Goal: Transaction & Acquisition: Purchase product/service

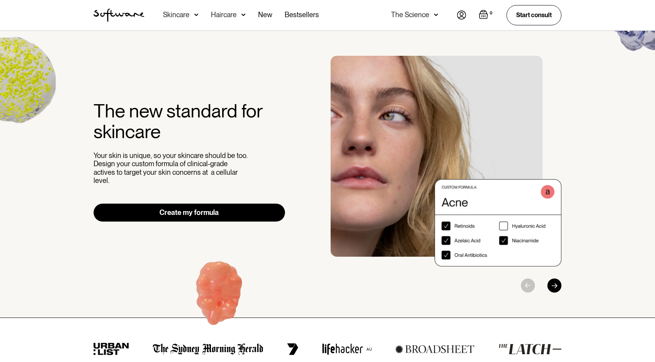
click at [185, 20] on div "Skincare" at bounding box center [180, 15] width 35 height 30
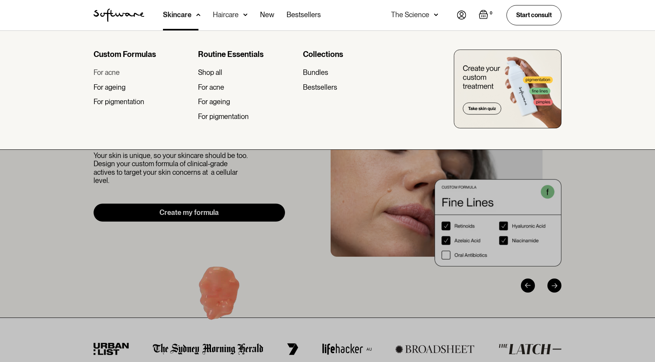
click at [111, 73] on div "For acne" at bounding box center [107, 72] width 26 height 9
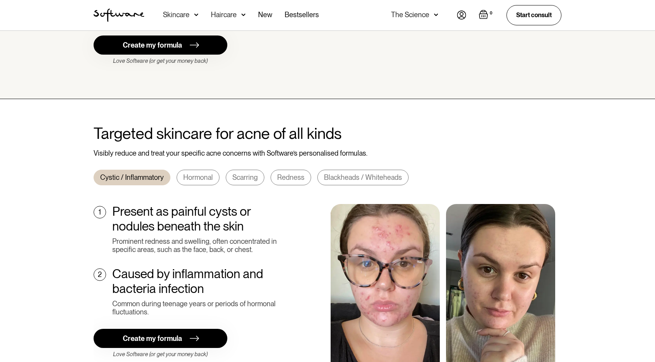
scroll to position [198, 0]
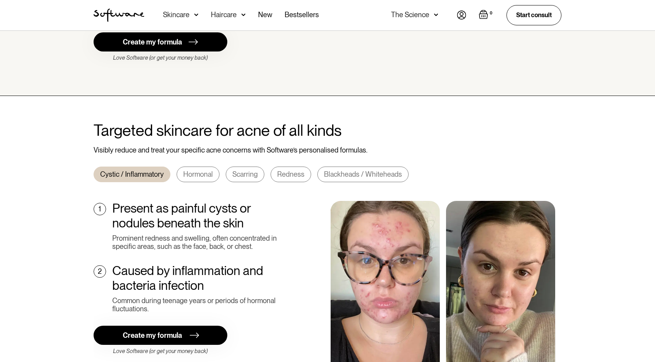
click at [185, 13] on div "Skincare" at bounding box center [176, 15] width 27 height 8
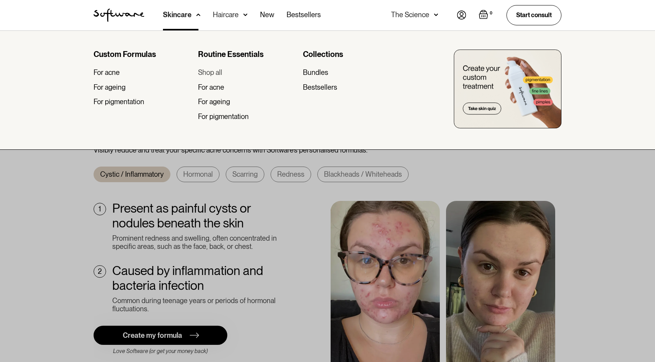
click at [216, 71] on div "Shop all" at bounding box center [210, 72] width 24 height 9
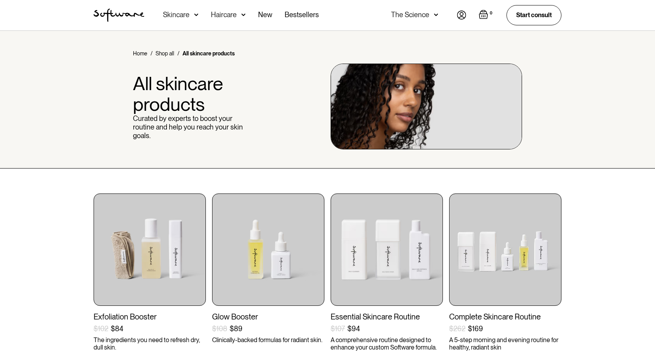
click at [194, 14] on img at bounding box center [196, 15] width 4 height 8
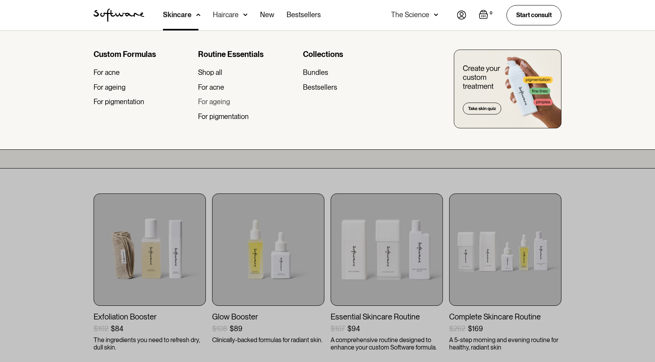
click at [215, 101] on div "For ageing" at bounding box center [214, 101] width 32 height 9
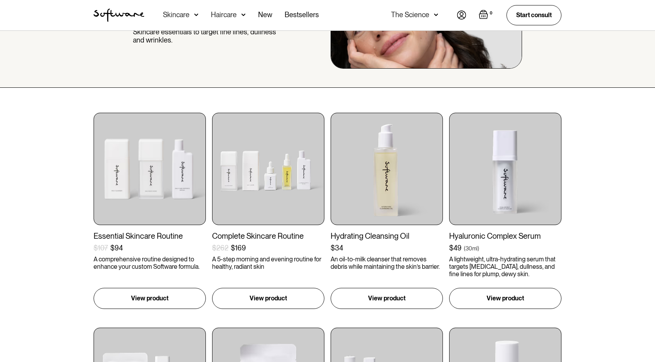
scroll to position [77, 0]
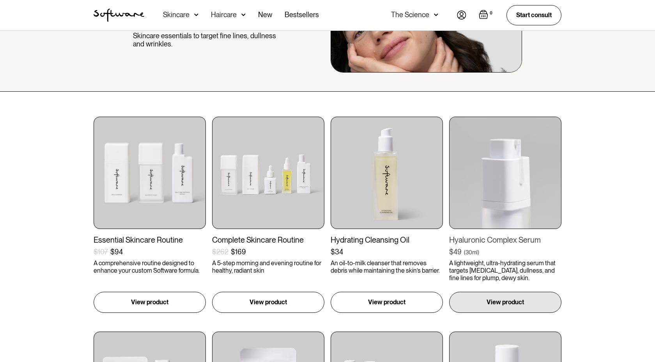
click at [517, 168] on img at bounding box center [505, 173] width 112 height 112
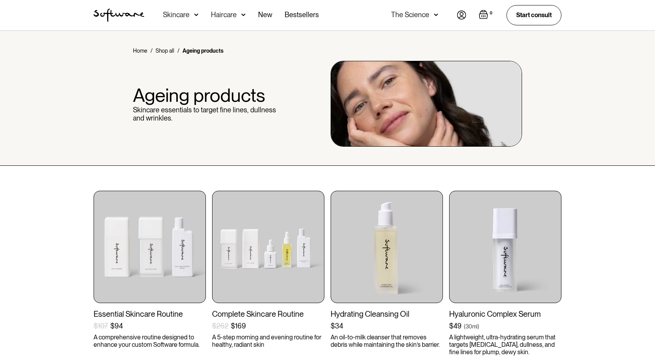
scroll to position [0, 0]
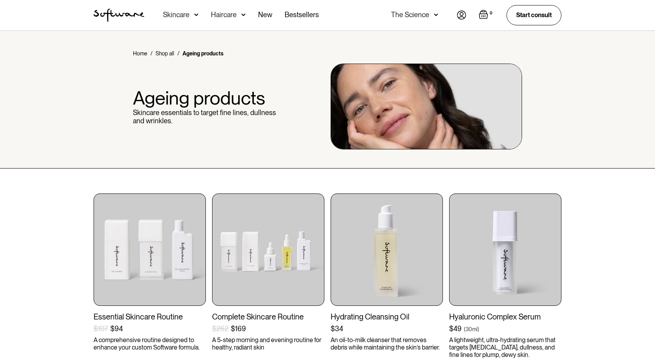
click at [187, 13] on div "Skincare" at bounding box center [176, 15] width 27 height 8
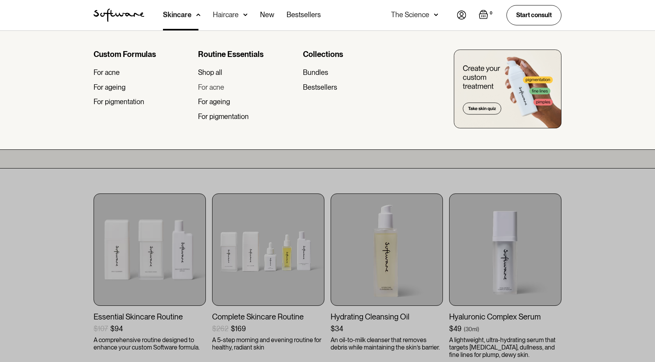
click at [210, 88] on div "For acne" at bounding box center [211, 87] width 26 height 9
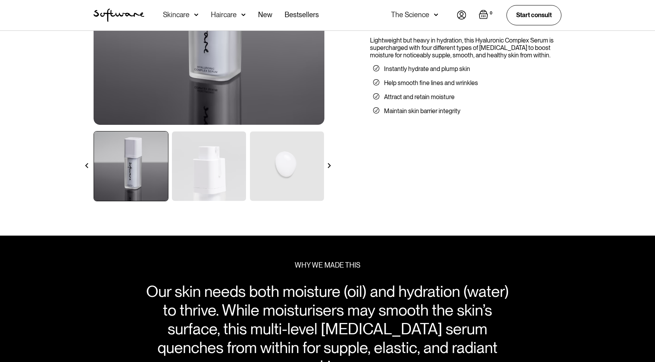
scroll to position [50, 0]
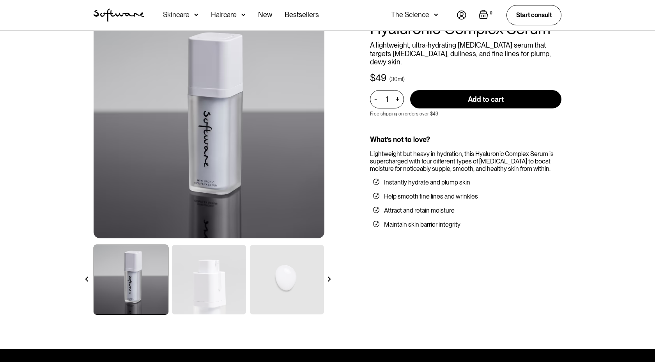
click at [227, 289] on img at bounding box center [209, 279] width 74 height 69
click at [265, 283] on img at bounding box center [287, 279] width 74 height 69
click at [330, 276] on div at bounding box center [329, 279] width 14 height 14
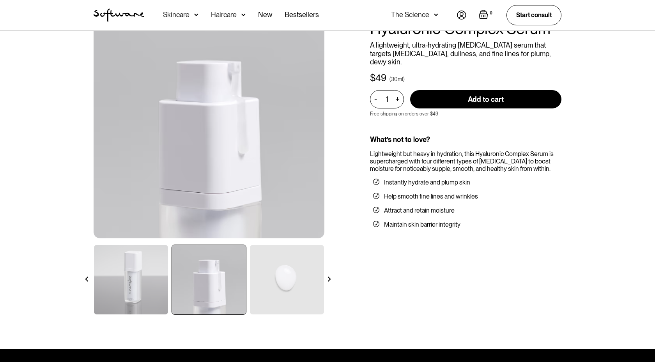
click at [330, 276] on div at bounding box center [329, 279] width 14 height 14
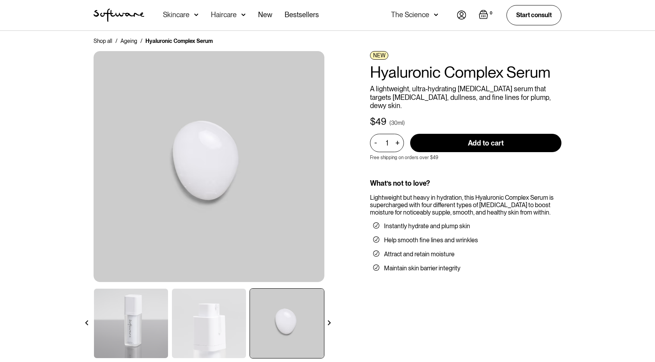
scroll to position [0, 0]
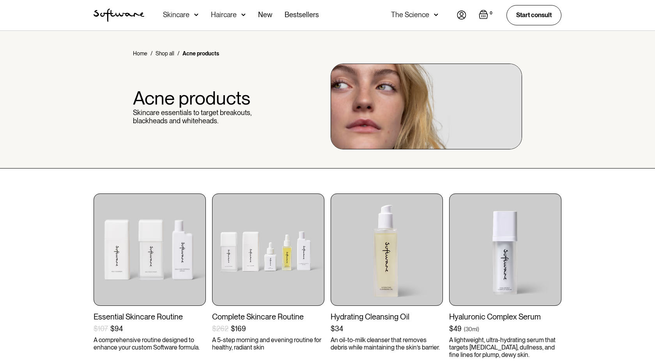
click at [195, 15] on img at bounding box center [196, 15] width 4 height 8
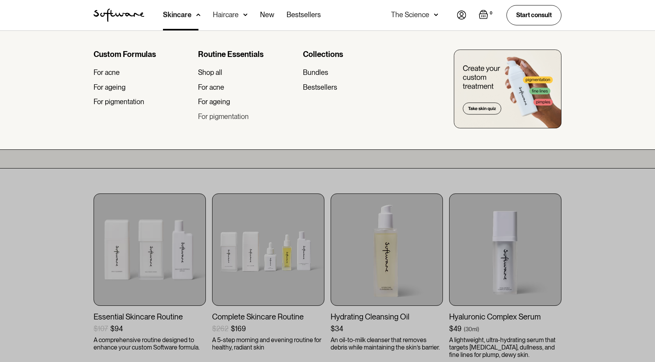
click at [236, 118] on div "For pigmentation" at bounding box center [223, 116] width 51 height 9
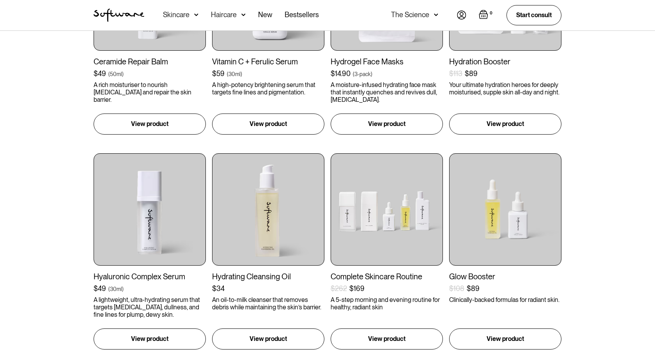
scroll to position [288, 0]
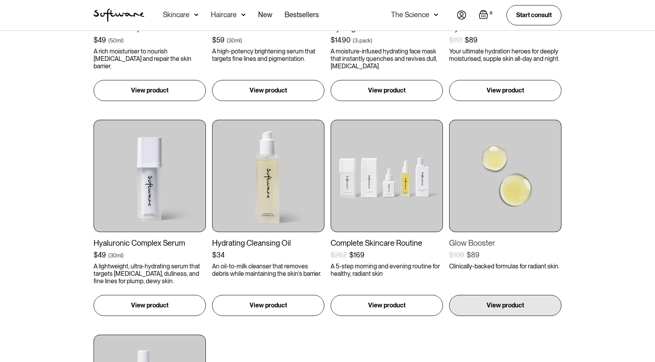
click at [514, 205] on img at bounding box center [505, 176] width 112 height 112
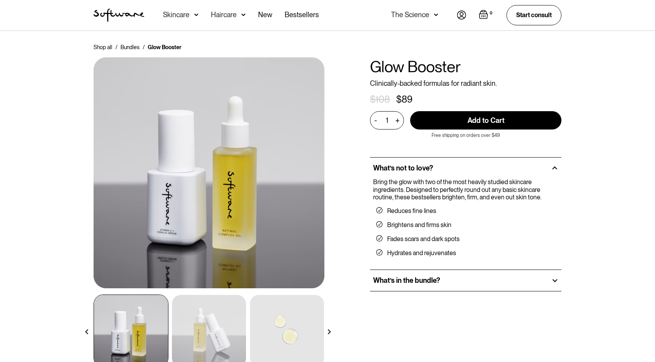
click at [489, 118] on input "Add to Cart" at bounding box center [485, 120] width 151 height 18
type input "Add to Cart"
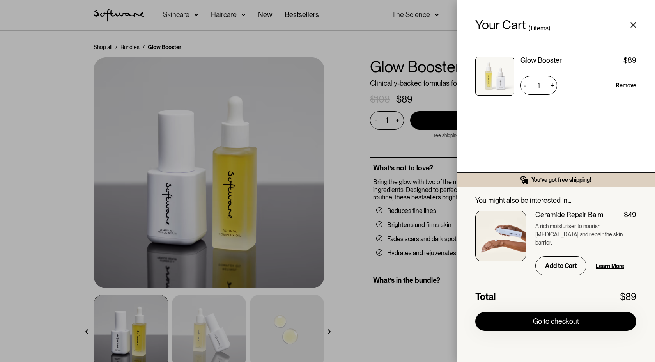
click at [396, 176] on div "Your Cart ( 1 items) Glow Booster $89 $89 1 + - Remove You’ve got free shipping…" at bounding box center [327, 181] width 655 height 362
